Goal: Information Seeking & Learning: Learn about a topic

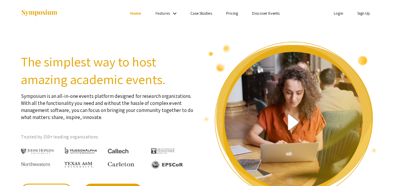
click at [203, 15] on link "Case Studies" at bounding box center [201, 13] width 22 height 5
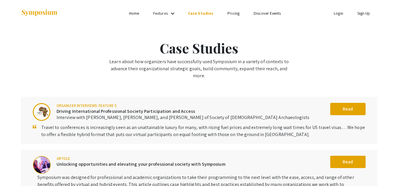
click at [169, 13] on div "Features keyboard_arrow_down" at bounding box center [165, 14] width 24 height 8
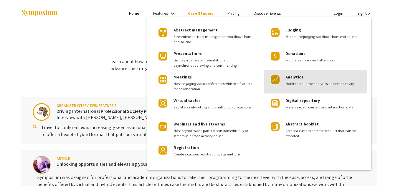
click at [296, 85] on span "Monitor real-time analytics on event activity" at bounding box center [323, 83] width 77 height 5
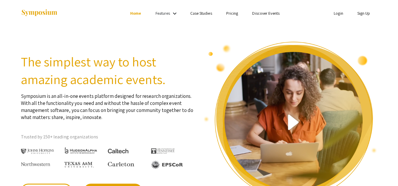
click at [263, 13] on link "Discover Events" at bounding box center [265, 13] width 27 height 5
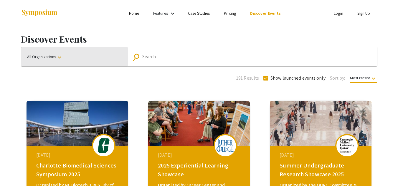
click at [102, 51] on button "All Organizations keyboard_arrow_down" at bounding box center [74, 56] width 107 height 19
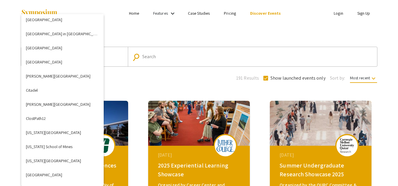
scroll to position [358, 0]
click at [58, 160] on button "[US_STATE][GEOGRAPHIC_DATA]" at bounding box center [62, 161] width 82 height 14
checkbox input "false"
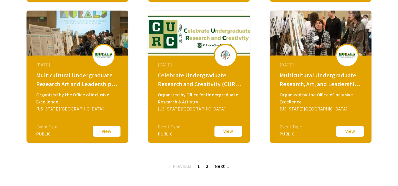
scroll to position [233, 0]
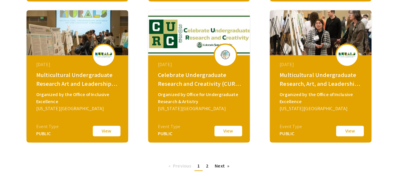
click at [216, 169] on link "Next page" at bounding box center [222, 166] width 20 height 9
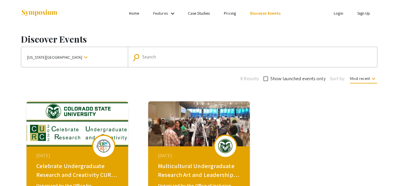
click at [82, 57] on mat-icon "keyboard_arrow_down" at bounding box center [85, 57] width 7 height 7
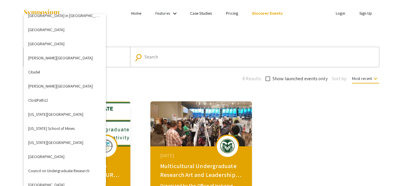
scroll to position [376, 0]
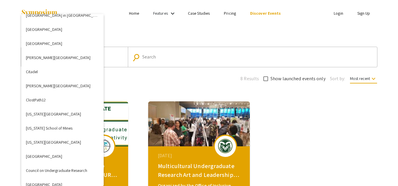
click at [60, 115] on button "[US_STATE][GEOGRAPHIC_DATA]" at bounding box center [62, 114] width 82 height 14
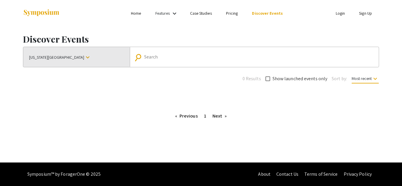
click at [61, 65] on button "[US_STATE][GEOGRAPHIC_DATA] keyboard_arrow_down" at bounding box center [76, 57] width 107 height 20
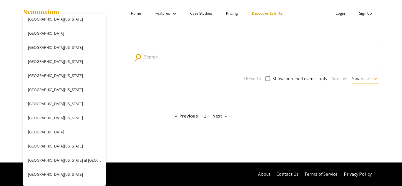
scroll to position [1797, 0]
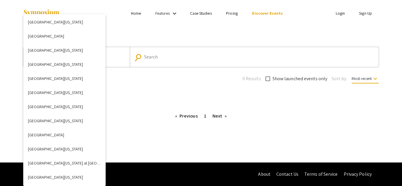
click at [71, 80] on button "[GEOGRAPHIC_DATA][US_STATE]" at bounding box center [64, 79] width 82 height 14
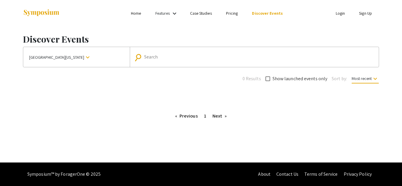
click at [188, 86] on div "Discover Events [GEOGRAPHIC_DATA][US_STATE] keyboard_arrow_down search Search 0…" at bounding box center [201, 76] width 365 height 99
click at [102, 60] on button "[GEOGRAPHIC_DATA][US_STATE] keyboard_arrow_down" at bounding box center [76, 57] width 107 height 20
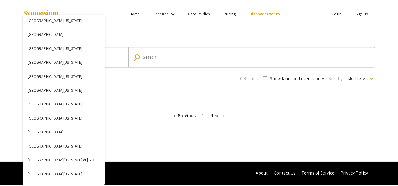
scroll to position [1790, 0]
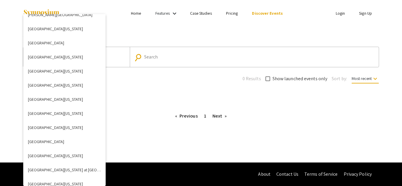
click at [72, 98] on button "[GEOGRAPHIC_DATA][US_STATE]" at bounding box center [64, 99] width 82 height 14
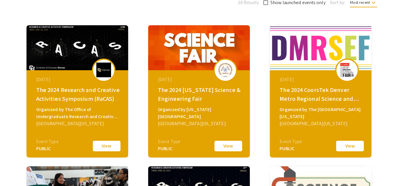
scroll to position [85, 0]
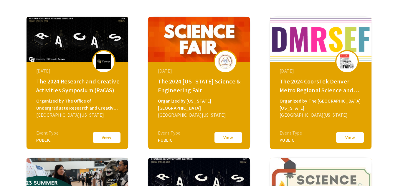
click at [235, 139] on button "View" at bounding box center [228, 138] width 29 height 12
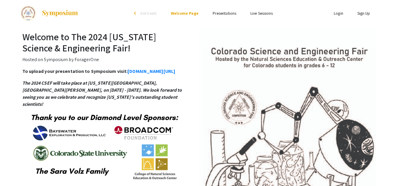
click at [128, 75] on link "[DOMAIN_NAME][URL]" at bounding box center [152, 71] width 48 height 6
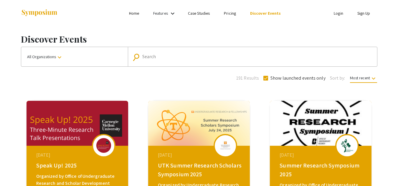
click at [71, 52] on button "All Organizations keyboard_arrow_down" at bounding box center [74, 56] width 107 height 19
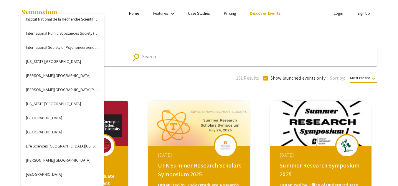
scroll to position [838, 0]
click at [188, 88] on div at bounding box center [199, 93] width 398 height 186
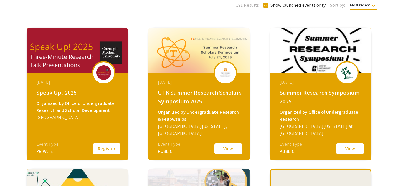
scroll to position [73, 0]
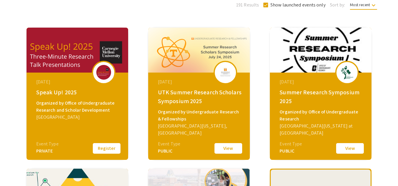
click at [359, 148] on button "View" at bounding box center [349, 149] width 29 height 12
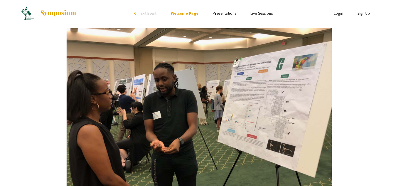
click at [216, 13] on link "Presentations" at bounding box center [225, 13] width 24 height 5
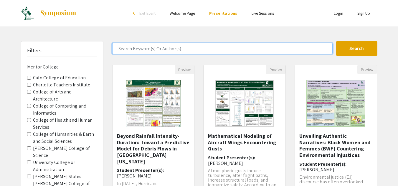
click at [139, 45] on input "Search Keyword(s) Or Author(s)" at bounding box center [222, 48] width 220 height 11
click at [152, 53] on input "Search Keyword(s) Or Author(s)" at bounding box center [222, 48] width 220 height 11
type input "particle"
click at [336, 41] on button "Search" at bounding box center [356, 48] width 41 height 15
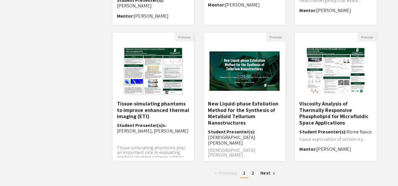
scroll to position [169, 0]
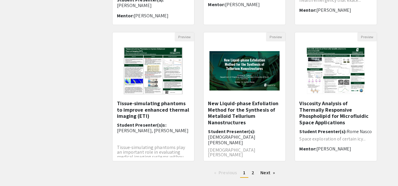
click at [252, 176] on link "page 2" at bounding box center [253, 173] width 9 height 9
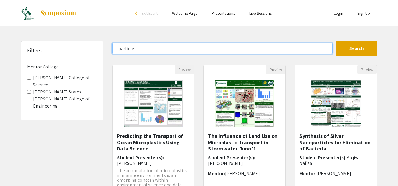
drag, startPoint x: 154, startPoint y: 45, endPoint x: 112, endPoint y: 58, distance: 43.9
click at [112, 58] on div "particle Search 9 Results found Preview Predicting the Transport of Ocean Micro…" at bounding box center [245, 128] width 274 height 174
type input "physics"
click at [336, 41] on button "Search" at bounding box center [356, 48] width 41 height 15
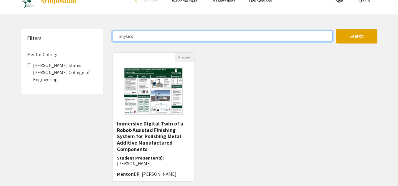
scroll to position [13, 0]
drag, startPoint x: 161, startPoint y: 40, endPoint x: 83, endPoint y: 41, distance: 77.5
click at [83, 41] on div "Filters Mentor College [PERSON_NAME] States [PERSON_NAME] College of Engineerin…" at bounding box center [198, 116] width 365 height 174
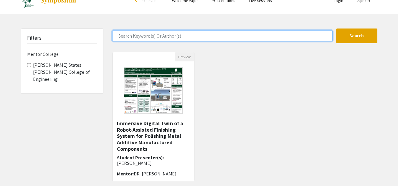
scroll to position [0, 0]
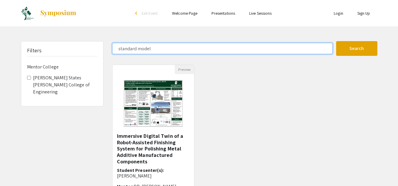
click at [336, 41] on button "Search" at bounding box center [356, 48] width 41 height 15
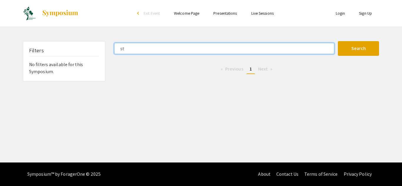
type input "s"
click at [338, 41] on button "Search" at bounding box center [358, 48] width 41 height 15
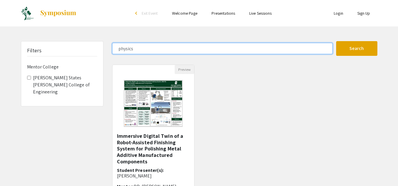
type input "particle"
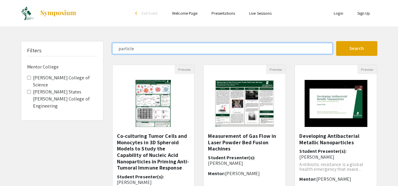
scroll to position [67, 0]
